Goal: Task Accomplishment & Management: Manage account settings

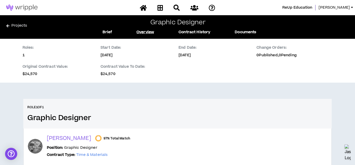
click at [16, 27] on link "Projects" at bounding box center [49, 27] width 86 height 8
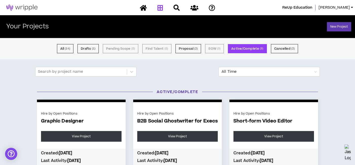
scroll to position [3, 0]
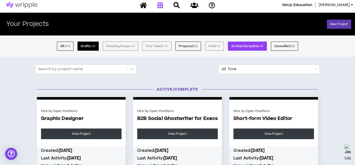
click at [81, 46] on button "Drafts ( 1 )" at bounding box center [87, 45] width 21 height 9
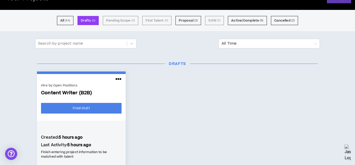
scroll to position [35, 0]
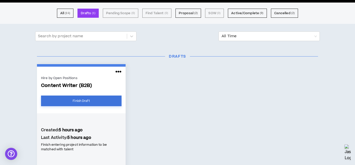
click at [72, 102] on link "Finish Draft" at bounding box center [81, 100] width 80 height 11
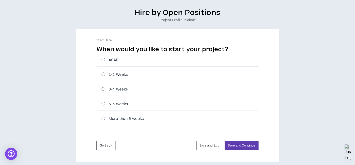
scroll to position [36, 0]
click at [105, 59] on label "ASAP" at bounding box center [179, 59] width 157 height 5
radio input "****"
click at [236, 145] on button "Save and Continue" at bounding box center [241, 144] width 34 height 9
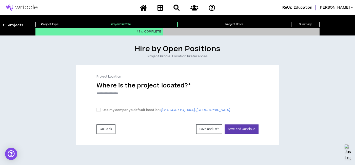
click at [120, 94] on input at bounding box center [177, 94] width 162 height 8
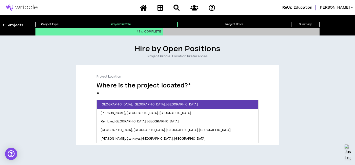
type input "*"
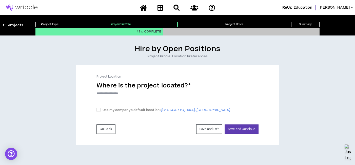
click at [81, 127] on div "Project Location Where is the project located? * [GEOGRAPHIC_DATA], [GEOGRAPHIC…" at bounding box center [177, 105] width 202 height 80
click at [237, 126] on button "Save and Continue" at bounding box center [241, 128] width 34 height 9
click at [100, 110] on span at bounding box center [98, 110] width 4 height 4
checkbox input "****"
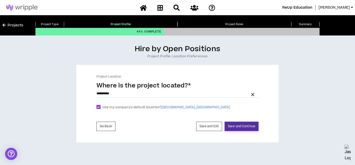
click at [235, 128] on button "Save and Continue" at bounding box center [241, 125] width 34 height 9
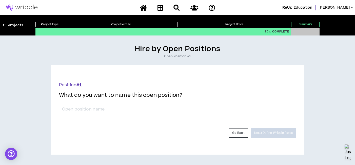
click at [235, 104] on div "*" at bounding box center [177, 108] width 237 height 12
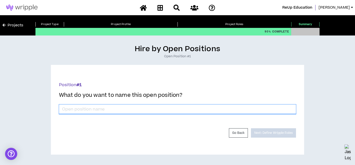
click at [203, 111] on input "*" at bounding box center [177, 109] width 237 height 10
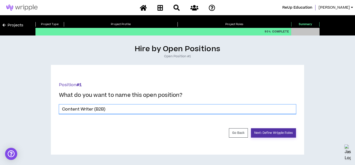
type input "Content Writer (B2B)"
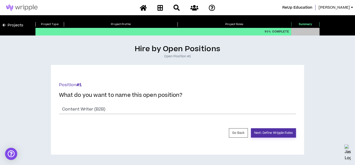
click at [269, 136] on button "Next: Define Wripple Roles" at bounding box center [273, 132] width 45 height 9
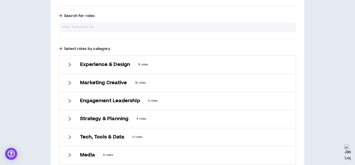
scroll to position [157, 0]
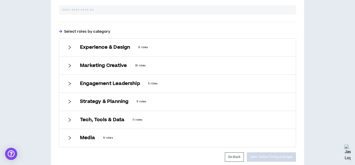
click at [67, 64] on icon "right" at bounding box center [69, 65] width 5 height 5
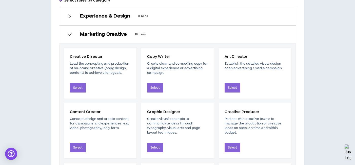
scroll to position [189, 0]
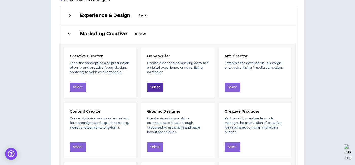
click at [153, 87] on button "Select" at bounding box center [155, 86] width 16 height 9
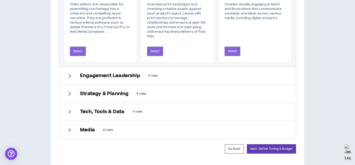
scroll to position [591, 0]
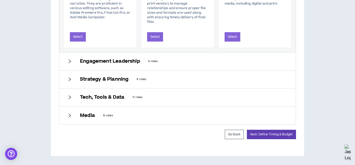
click at [67, 117] on div "Media 6 roles" at bounding box center [177, 116] width 236 height 18
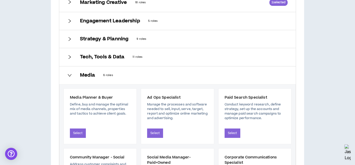
scroll to position [231, 0]
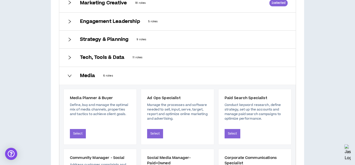
click at [69, 59] on icon "right" at bounding box center [70, 58] width 3 height 4
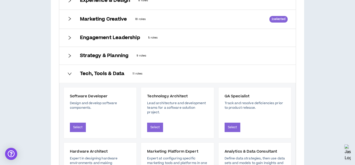
scroll to position [196, 0]
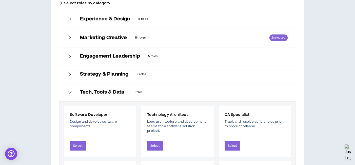
click at [69, 74] on icon "right" at bounding box center [69, 74] width 5 height 5
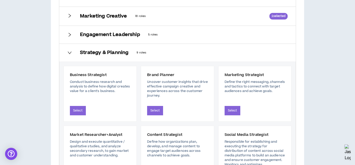
scroll to position [182, 0]
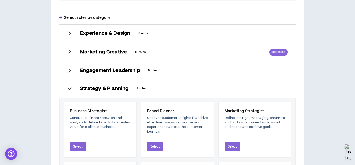
click at [67, 71] on div "Engagement Leadership 5 roles" at bounding box center [177, 71] width 236 height 18
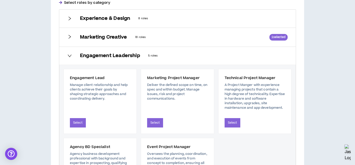
scroll to position [163, 0]
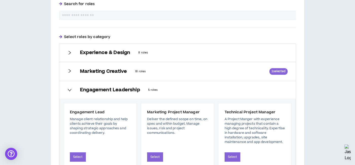
click at [69, 70] on icon "right" at bounding box center [69, 71] width 5 height 5
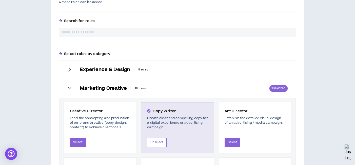
scroll to position [144, 0]
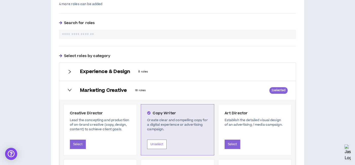
click at [74, 66] on div "Experience & Design 8 roles" at bounding box center [177, 72] width 236 height 18
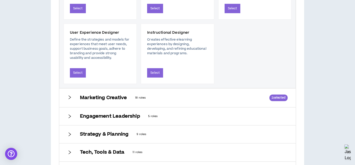
scroll to position [389, 0]
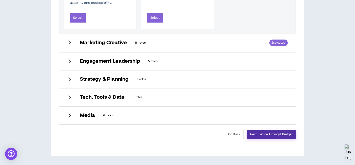
click at [262, 135] on button "Next: Define Timing & Budget" at bounding box center [271, 134] width 49 height 9
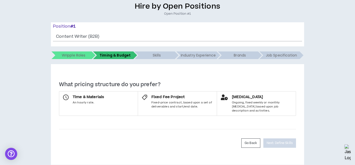
scroll to position [47, 0]
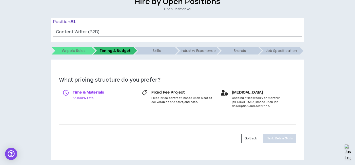
click at [108, 100] on label "Time & Materials An hourly rate." at bounding box center [98, 99] width 79 height 25
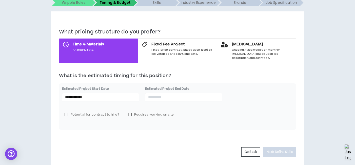
scroll to position [96, 0]
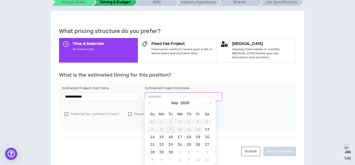
click at [164, 94] on input at bounding box center [183, 97] width 71 height 6
click at [205, 105] on button "button" at bounding box center [205, 103] width 6 height 10
type input "**********"
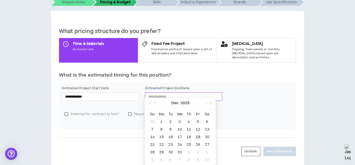
click at [198, 136] on div "19" at bounding box center [198, 137] width 6 height 6
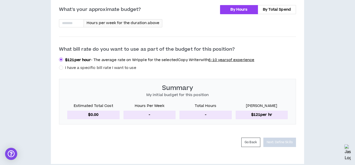
scroll to position [240, 0]
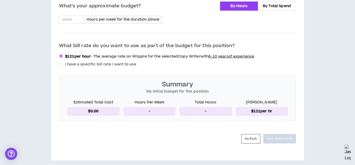
click at [216, 54] on span "6-10 years of experience" at bounding box center [231, 56] width 46 height 5
click at [218, 54] on span "6-10 years of experience" at bounding box center [231, 56] width 46 height 5
click at [225, 54] on span "6-10 years of experience" at bounding box center [231, 56] width 46 height 5
click at [125, 61] on span "I have a specific bill rate I want to use" at bounding box center [100, 63] width 71 height 5
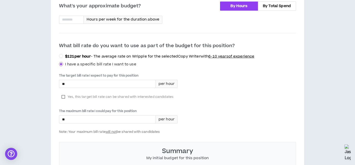
click at [64, 93] on label "Yes, this target bill rate can be shared with interested candidates" at bounding box center [117, 97] width 117 height 8
click at [76, 82] on input "*" at bounding box center [107, 84] width 96 height 8
type input "****"
click at [53, 95] on div "**********" at bounding box center [177, 47] width 253 height 360
click at [77, 116] on input "*" at bounding box center [107, 119] width 96 height 8
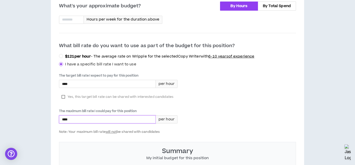
type input "****"
click at [197, 111] on div "The target bill rate I expect to pay for this position **** per hour Yes, this …" at bounding box center [177, 103] width 237 height 60
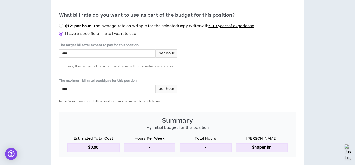
scroll to position [306, 0]
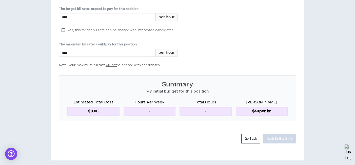
click at [145, 107] on p "-" at bounding box center [149, 111] width 52 height 8
click at [149, 107] on p "-" at bounding box center [149, 111] width 52 height 8
click at [97, 107] on p "$0.00" at bounding box center [93, 111] width 52 height 8
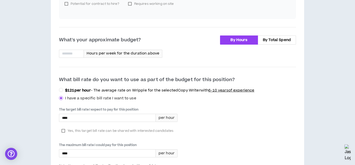
scroll to position [195, 0]
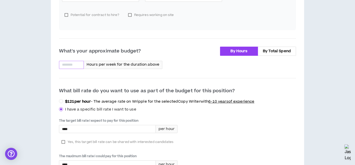
click at [74, 61] on input at bounding box center [71, 65] width 24 height 8
click at [43, 86] on div "**********" at bounding box center [178, 61] width 350 height 422
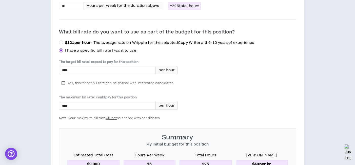
scroll to position [306, 0]
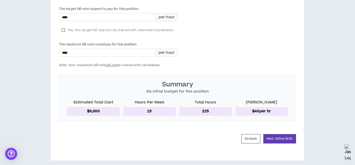
click at [87, 121] on div "What's your approximate budget? By Hours By Total Spend ** Hours per week for t…" at bounding box center [177, 32] width 237 height 194
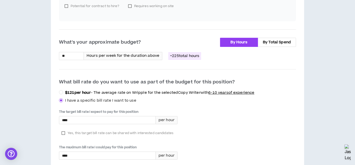
scroll to position [199, 0]
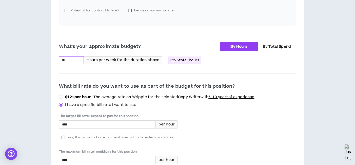
click at [72, 56] on input "**" at bounding box center [71, 60] width 24 height 8
click at [40, 90] on div "**********" at bounding box center [178, 56] width 350 height 422
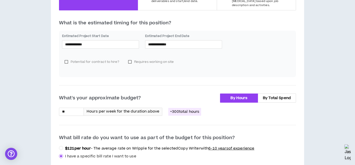
scroll to position [135, 0]
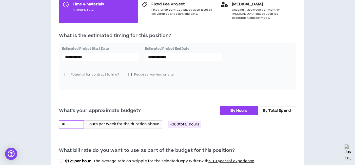
click at [77, 120] on input "**" at bounding box center [71, 124] width 24 height 8
click at [41, 118] on div "**********" at bounding box center [178, 120] width 350 height 422
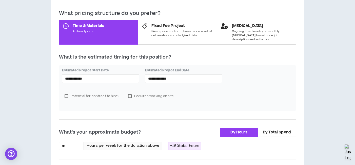
scroll to position [113, 0]
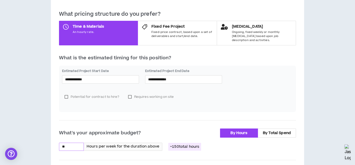
click at [71, 143] on input "**" at bounding box center [71, 147] width 24 height 8
type input "**"
click at [42, 132] on div "**********" at bounding box center [178, 142] width 350 height 422
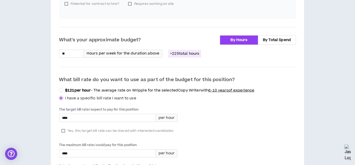
scroll to position [205, 0]
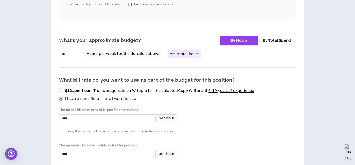
click at [71, 50] on input "**" at bounding box center [71, 54] width 24 height 8
click at [40, 128] on div "**********" at bounding box center [178, 50] width 350 height 422
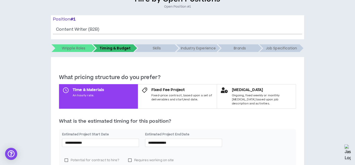
scroll to position [0, 0]
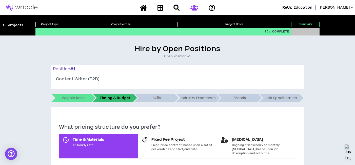
click at [194, 7] on icon at bounding box center [194, 8] width 8 height 6
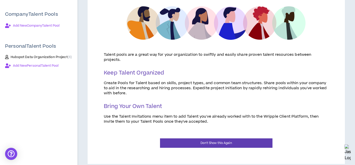
scroll to position [91, 0]
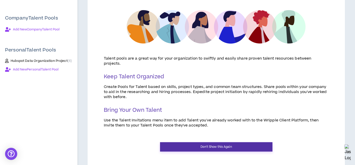
click at [192, 142] on button "Don't Show this Again" at bounding box center [216, 146] width 112 height 9
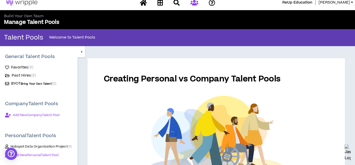
scroll to position [0, 0]
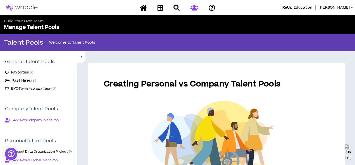
click at [38, 120] on span "Add New Company Talent Pool" at bounding box center [36, 120] width 47 height 4
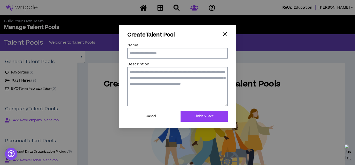
click at [154, 55] on input "Name" at bounding box center [177, 53] width 100 height 10
type input "**********"
click at [192, 113] on button "Finish & Save" at bounding box center [203, 116] width 47 height 11
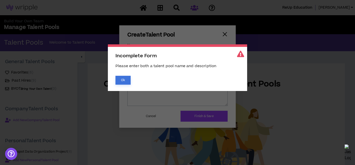
click at [124, 78] on button "Ok" at bounding box center [122, 80] width 15 height 9
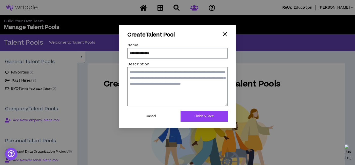
click at [153, 91] on span "Incomplete Form Please enter both a talent pool name and description [PERSON_NA…" at bounding box center [177, 82] width 355 height 165
click at [160, 85] on textarea "Description" at bounding box center [177, 86] width 100 height 38
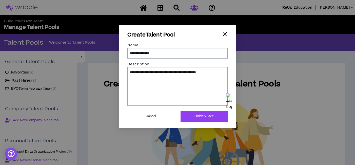
type textarea "**********"
click at [189, 112] on button "Finish & Save" at bounding box center [203, 116] width 47 height 11
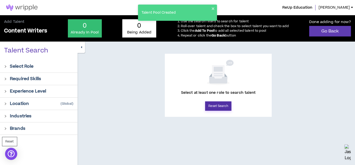
click at [219, 108] on button "Reset Search" at bounding box center [218, 105] width 26 height 9
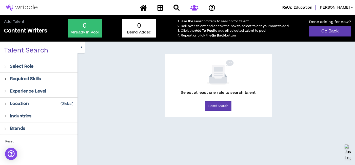
click at [18, 65] on p "Select Role" at bounding box center [22, 66] width 24 height 6
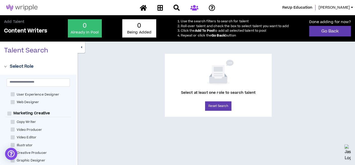
scroll to position [65, 0]
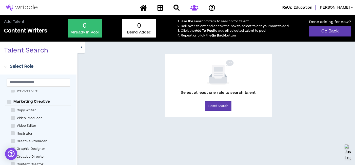
click at [22, 111] on span "Copy Writer" at bounding box center [27, 110] width 24 height 5
checkbox Writer "****"
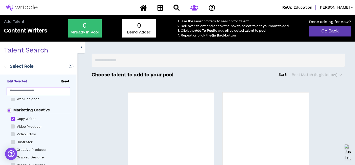
click at [45, 91] on input "text" at bounding box center [36, 90] width 53 height 4
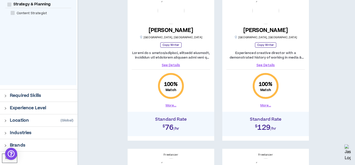
scroll to position [143, 0]
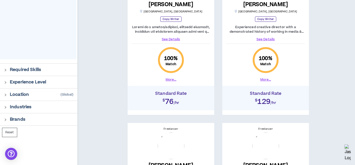
type input "*******"
click at [43, 67] on div "Required Skills" at bounding box center [42, 70] width 64 height 6
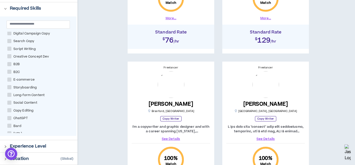
scroll to position [14, 0]
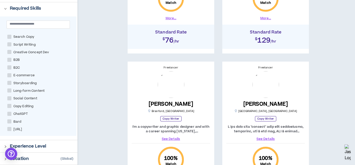
click at [16, 60] on span "B2B" at bounding box center [16, 59] width 10 height 5
checkbox input "****"
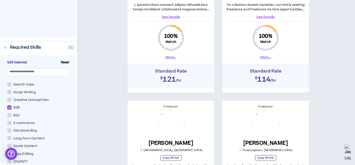
scroll to position [21, 0]
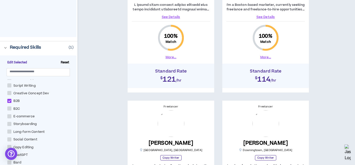
click at [16, 109] on span "B2C" at bounding box center [16, 108] width 10 height 5
checkbox input "****"
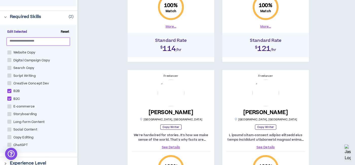
click at [53, 42] on input "text" at bounding box center [36, 41] width 53 height 4
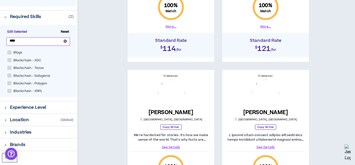
type input "****"
click at [23, 51] on span "Blogs" at bounding box center [17, 52] width 13 height 5
checkbox input "****"
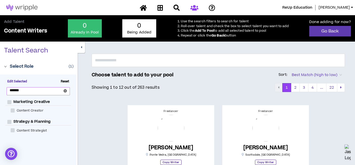
click at [67, 89] on icon "close-circle" at bounding box center [65, 90] width 3 height 3
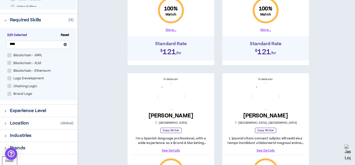
scroll to position [200, 0]
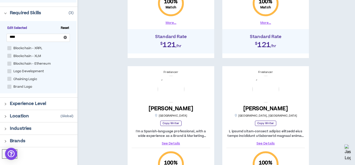
click at [11, 105] on p "Experience Level" at bounding box center [28, 103] width 36 height 6
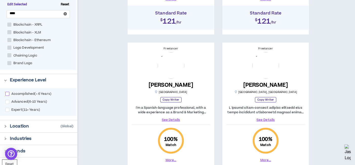
click at [27, 94] on span "Accomplished ( < 6 Years )" at bounding box center [31, 94] width 44 height 4
checkbox input "****"
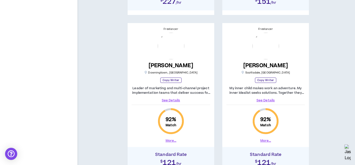
scroll to position [966, 0]
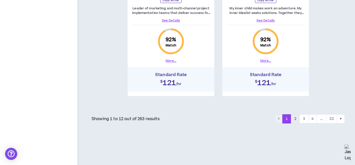
click at [296, 119] on button "2" at bounding box center [295, 118] width 9 height 9
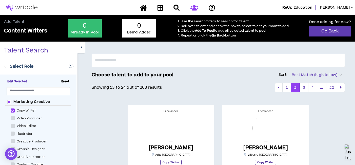
click at [313, 72] on span "Best Match (high to low)" at bounding box center [317, 75] width 50 height 8
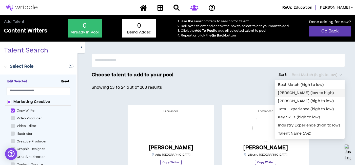
click at [306, 93] on div "[PERSON_NAME] (low to high)" at bounding box center [310, 93] width 64 height 6
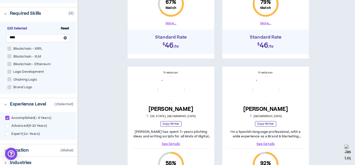
scroll to position [266, 0]
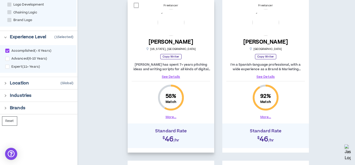
click at [167, 75] on link "See Details" at bounding box center [171, 76] width 78 height 5
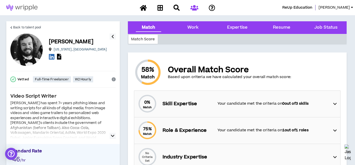
click at [265, 102] on p "Your candidate met the criteria on 0 out of 3 skills" at bounding box center [272, 104] width 111 height 6
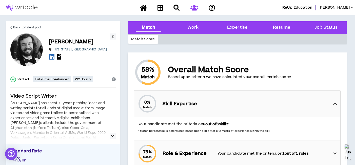
click at [110, 137] on button "button" at bounding box center [113, 136] width 6 height 6
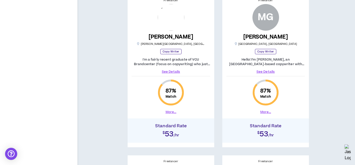
scroll to position [433, 0]
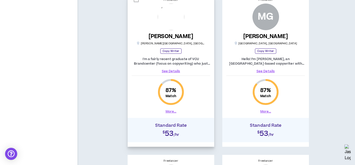
click at [173, 72] on link "See Details" at bounding box center [171, 71] width 78 height 5
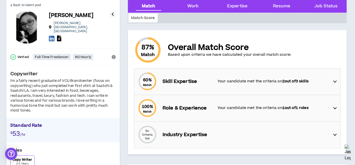
scroll to position [23, 0]
click at [59, 35] on icon at bounding box center [59, 38] width 4 height 6
click at [16, 7] on span "Back to talent pool" at bounding box center [27, 5] width 28 height 5
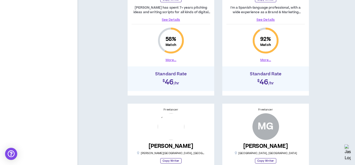
scroll to position [442, 0]
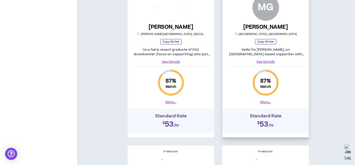
click at [266, 60] on link "See Details" at bounding box center [265, 61] width 78 height 5
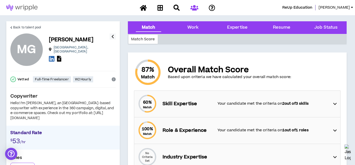
click at [69, 118] on div "Hello! I’m [PERSON_NAME], an [GEOGRAPHIC_DATA]-based copywriter with experience…" at bounding box center [62, 111] width 105 height 20
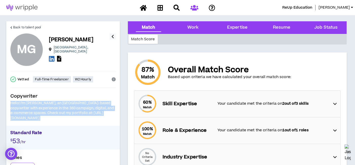
click at [69, 118] on div "Hello! I’m [PERSON_NAME], an [GEOGRAPHIC_DATA]-based copywriter with experience…" at bounding box center [62, 111] width 105 height 20
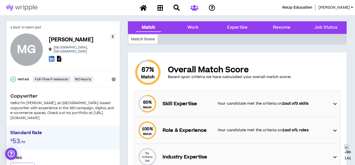
click at [71, 118] on div "Hello! I’m [PERSON_NAME], an [GEOGRAPHIC_DATA]-based copywriter with experience…" at bounding box center [62, 111] width 105 height 20
drag, startPoint x: 82, startPoint y: 119, endPoint x: 10, endPoint y: 118, distance: 71.6
click at [10, 118] on div "Back to talent pool MG [PERSON_NAME] [GEOGRAPHIC_DATA] , [GEOGRAPHIC_DATA] Vett…" at bounding box center [62, 124] width 113 height 206
copy div "[URL][DOMAIN_NAME]"
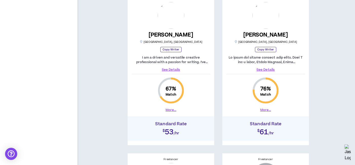
scroll to position [601, 0]
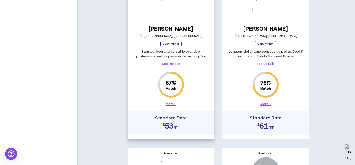
click at [173, 64] on link "See Details" at bounding box center [171, 63] width 78 height 5
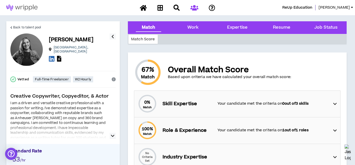
click at [89, 138] on div at bounding box center [58, 130] width 96 height 16
click at [110, 136] on button "button" at bounding box center [113, 136] width 6 height 6
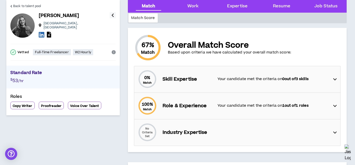
scroll to position [25, 0]
click at [205, 109] on div "100 % Match Role & Experience Your candidate met the criteria on 1 out of 1 rol…" at bounding box center [238, 105] width 203 height 26
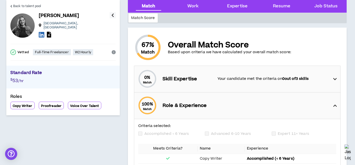
click at [218, 79] on p "Your candidate met the criteria on 0 out of 3 skills" at bounding box center [272, 79] width 111 height 6
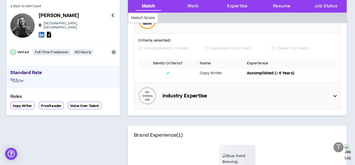
scroll to position [136, 0]
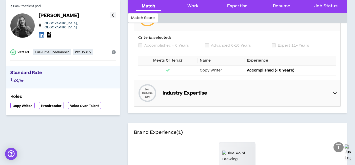
click at [218, 97] on div "No Criteria Set Industry Expertise" at bounding box center [238, 93] width 203 height 26
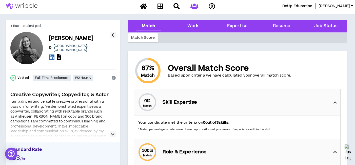
scroll to position [0, 0]
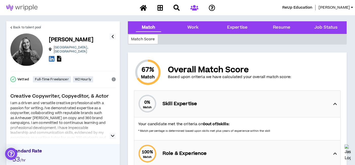
click at [59, 57] on icon at bounding box center [59, 59] width 4 height 6
click at [18, 26] on span "Back to talent pool" at bounding box center [27, 27] width 28 height 5
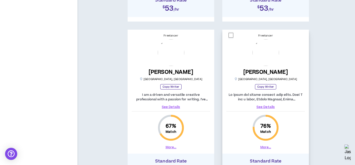
scroll to position [569, 0]
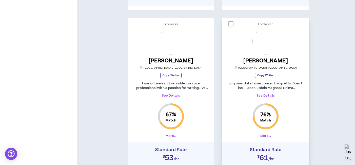
click at [265, 90] on div "See Details" at bounding box center [265, 89] width 78 height 17
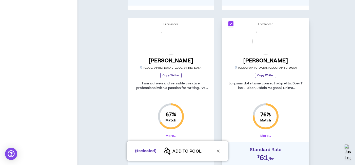
click at [217, 149] on icon "close" at bounding box center [218, 151] width 4 height 4
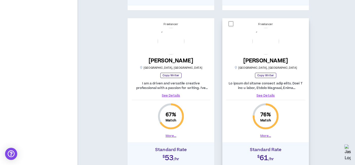
click at [265, 98] on div "Freelancer [PERSON_NAME] [GEOGRAPHIC_DATA] , [GEOGRAPHIC_DATA] Copy Writer See …" at bounding box center [265, 80] width 87 height 120
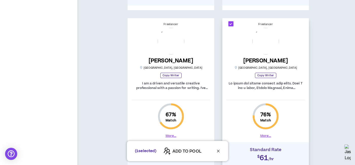
click at [230, 25] on span at bounding box center [230, 23] width 5 height 5
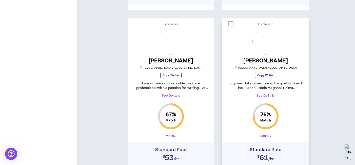
click at [266, 87] on p at bounding box center [265, 85] width 78 height 9
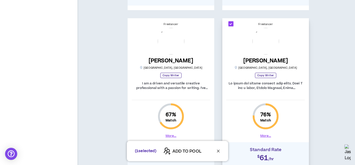
click at [231, 22] on span at bounding box center [230, 23] width 5 height 5
checkbox input "*****"
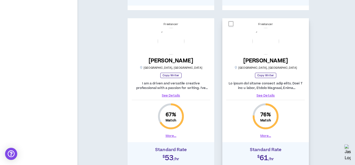
click at [266, 96] on link "See Details" at bounding box center [265, 95] width 78 height 5
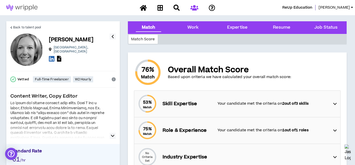
click at [102, 137] on div at bounding box center [58, 130] width 96 height 16
click at [113, 136] on icon "button" at bounding box center [113, 136] width 4 height 6
click at [151, 102] on span "53 %" at bounding box center [147, 102] width 8 height 6
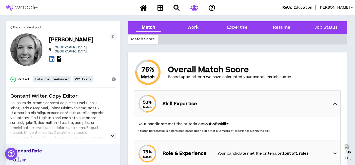
click at [151, 102] on span "53 %" at bounding box center [147, 102] width 8 height 6
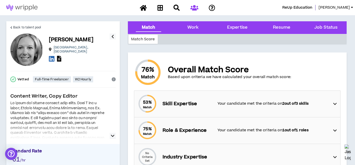
click at [60, 56] on icon at bounding box center [59, 59] width 4 height 6
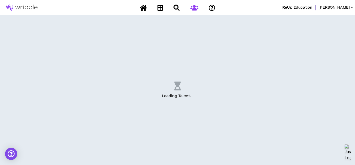
click at [79, 5] on div at bounding box center [66, 7] width 133 height 15
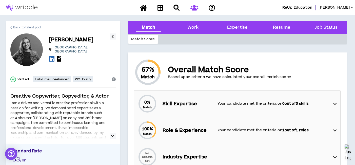
click at [14, 25] on span "Back to talent pool" at bounding box center [27, 27] width 28 height 5
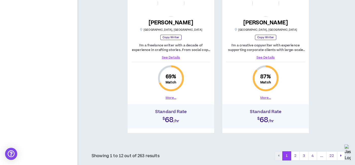
scroll to position [932, 0]
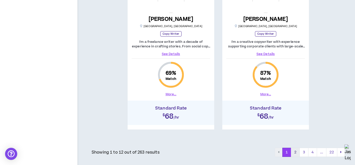
click at [295, 152] on button "2" at bounding box center [295, 152] width 9 height 9
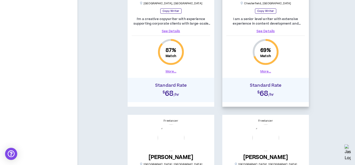
scroll to position [154, 0]
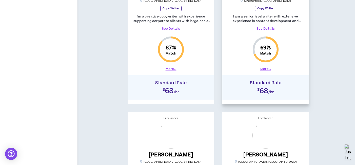
click at [265, 28] on link "See Details" at bounding box center [265, 28] width 78 height 5
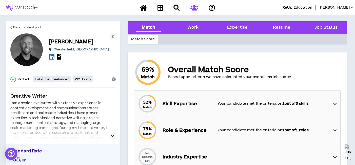
click at [110, 137] on button "button" at bounding box center [113, 136] width 6 height 6
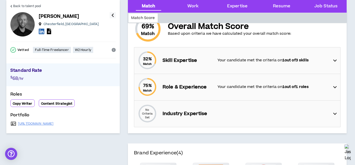
scroll to position [44, 0]
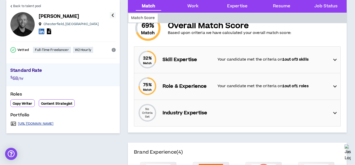
click at [54, 124] on link "[URL][DOMAIN_NAME]" at bounding box center [36, 123] width 36 height 4
click at [14, 5] on span "Back to talent pool" at bounding box center [27, 6] width 28 height 5
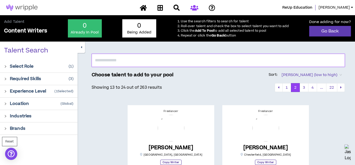
click at [166, 60] on input "text" at bounding box center [218, 60] width 253 height 13
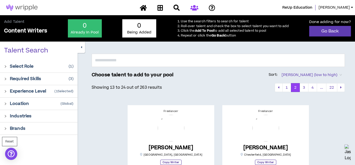
click at [27, 79] on p "Required Skills" at bounding box center [25, 79] width 31 height 6
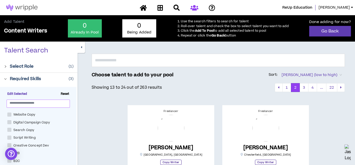
click at [33, 104] on input "text" at bounding box center [36, 103] width 53 height 4
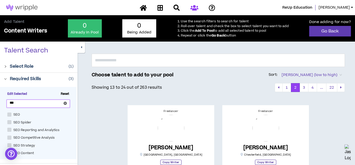
type input "***"
click at [13, 114] on span "SEO" at bounding box center [16, 114] width 11 height 5
checkbox input "****"
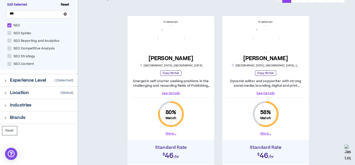
scroll to position [90, 0]
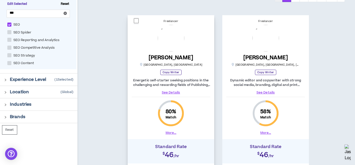
click at [170, 91] on link "See Details" at bounding box center [171, 92] width 78 height 5
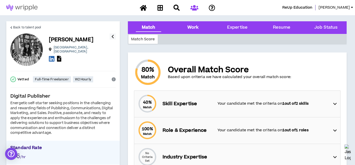
click at [195, 28] on div "Work" at bounding box center [192, 27] width 11 height 7
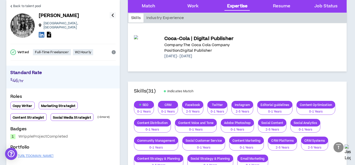
scroll to position [181, 0]
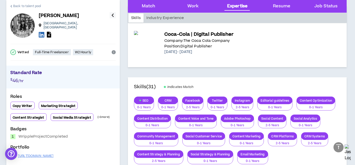
click at [38, 6] on span "Back to talent pool" at bounding box center [27, 6] width 28 height 5
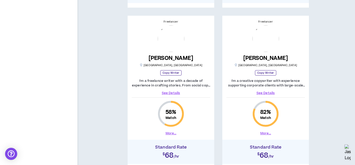
scroll to position [966, 0]
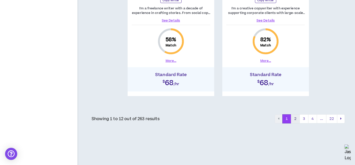
click at [298, 119] on button "2" at bounding box center [295, 118] width 9 height 9
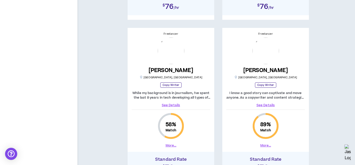
scroll to position [733, 0]
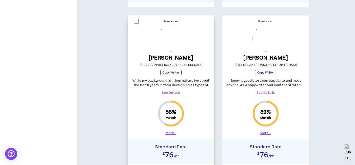
click at [175, 92] on link "See Details" at bounding box center [171, 92] width 78 height 5
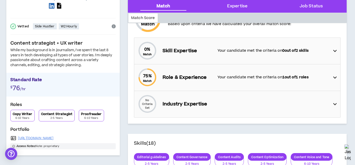
scroll to position [73, 0]
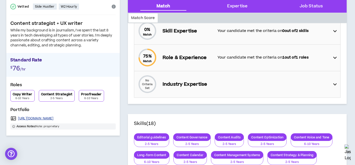
click at [54, 117] on link "[URL][DOMAIN_NAME]" at bounding box center [36, 118] width 36 height 4
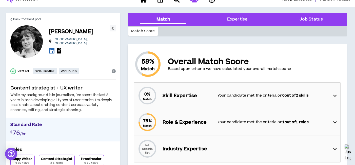
scroll to position [0, 0]
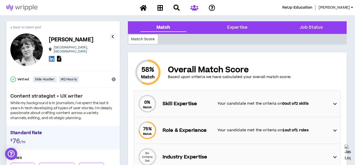
click at [16, 26] on span "Back to talent pool" at bounding box center [27, 27] width 28 height 5
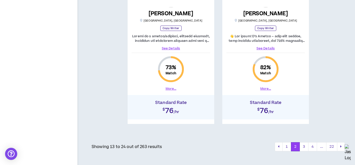
scroll to position [966, 0]
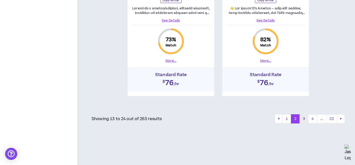
click at [303, 119] on button "3" at bounding box center [303, 118] width 9 height 9
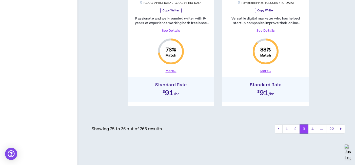
scroll to position [966, 0]
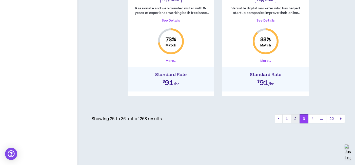
click at [295, 116] on button "2" at bounding box center [295, 118] width 9 height 9
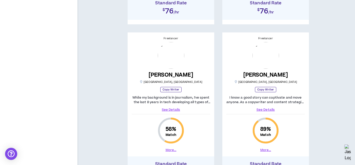
scroll to position [743, 0]
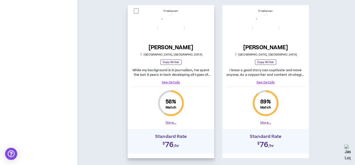
click at [170, 82] on link "See Details" at bounding box center [171, 82] width 78 height 5
